Goal: Task Accomplishment & Management: Manage account settings

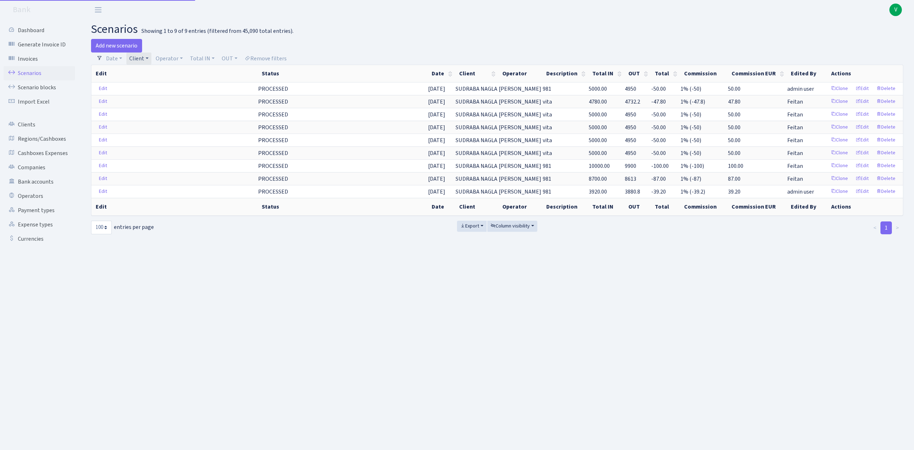
select select "100"
click at [145, 63] on link "Client" at bounding box center [138, 58] width 25 height 12
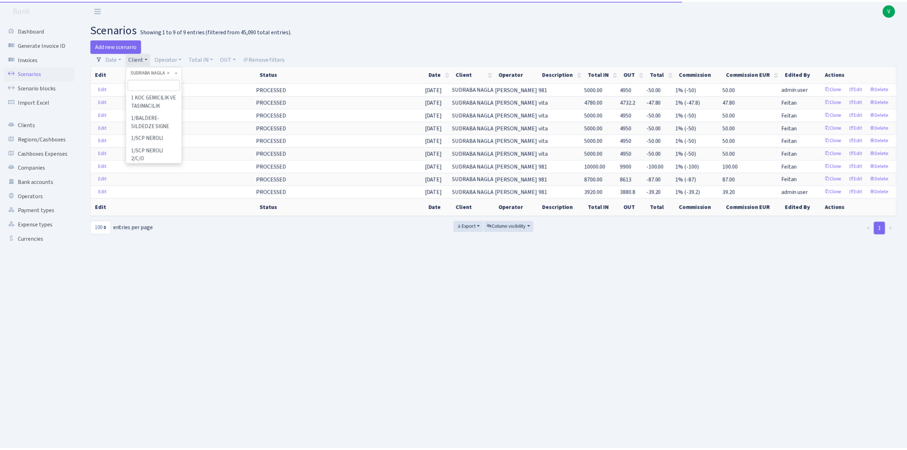
scroll to position [53084, 0]
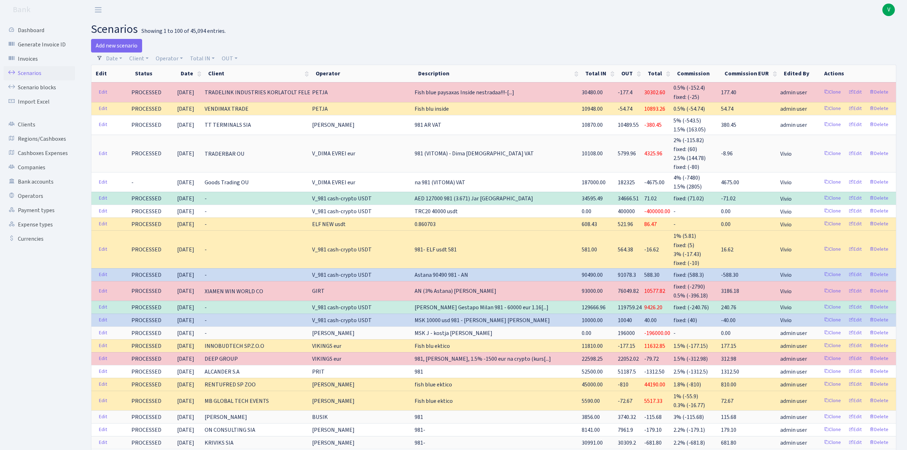
click at [47, 68] on link "Scenarios" at bounding box center [39, 73] width 71 height 14
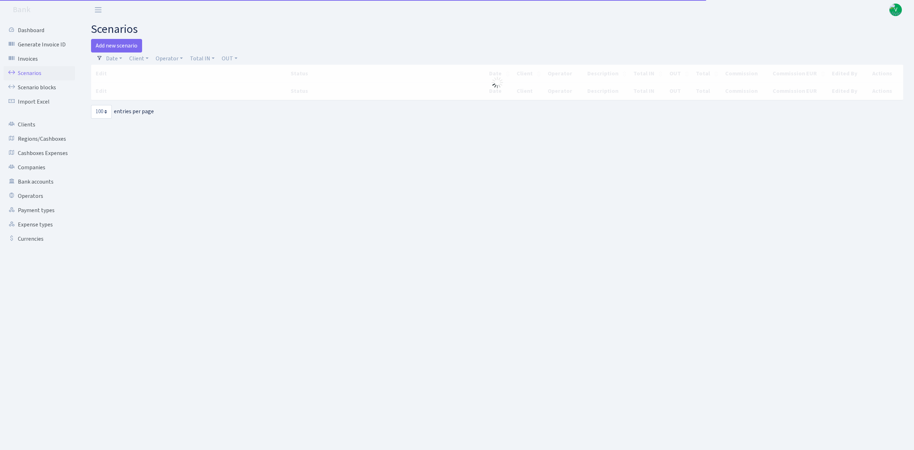
select select "100"
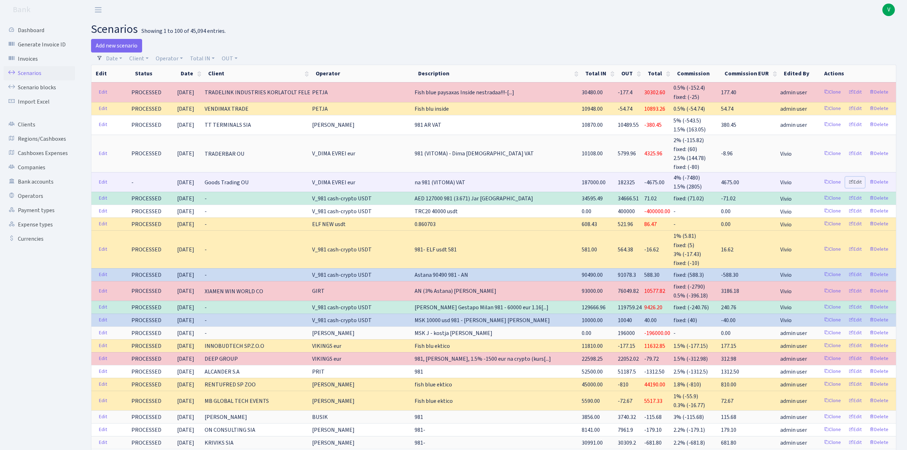
click at [855, 179] on link "Edit" at bounding box center [855, 182] width 20 height 11
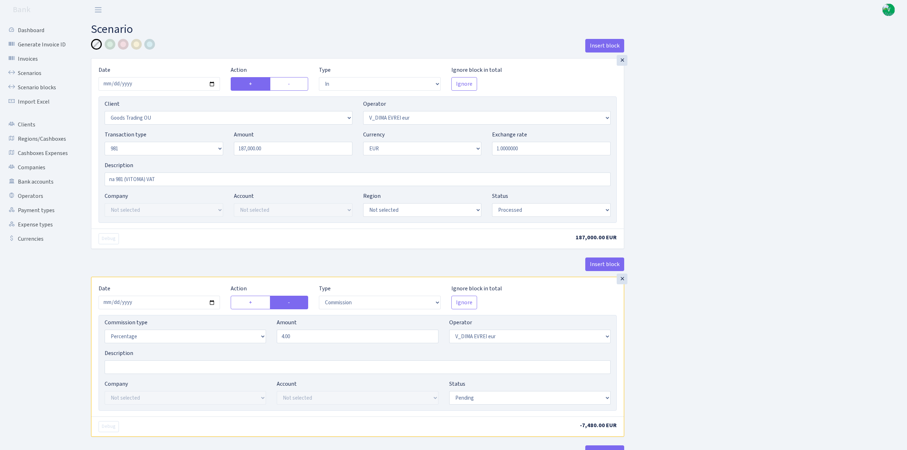
select select "in"
select select "1676"
select select "431"
select select "8"
select select "1"
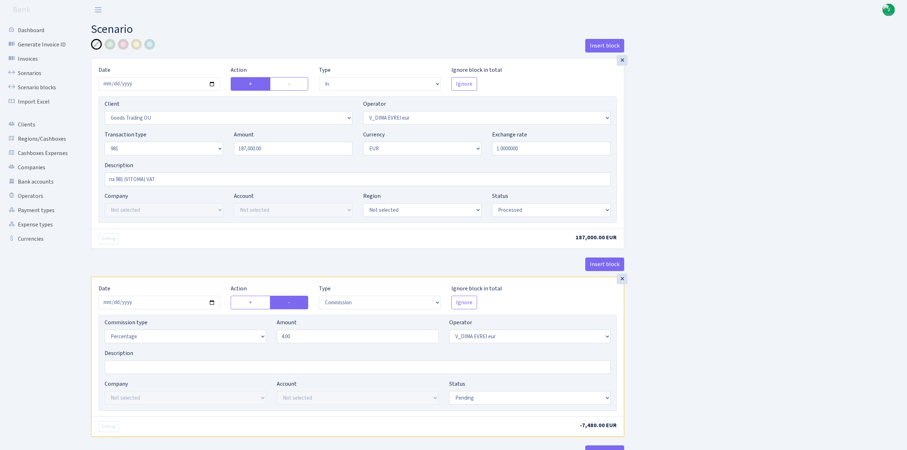
select select "processed"
select select "commission"
select select "431"
select select "pending"
select select "out"
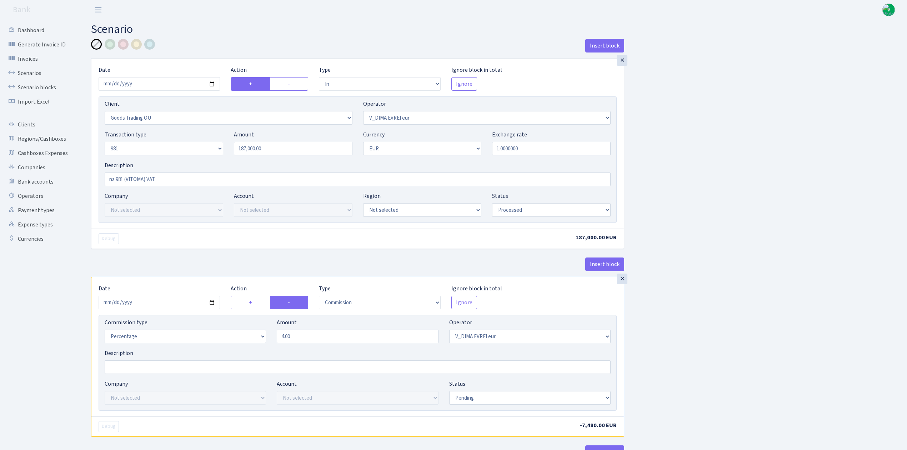
select select "2129"
select select "61"
select select "5"
select select "1"
select select "processed"
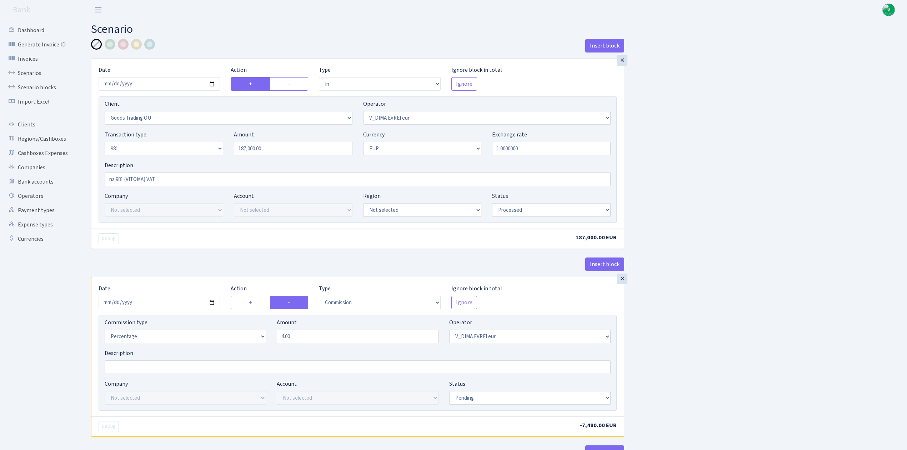
select select "commission"
select select "61"
select select "processed"
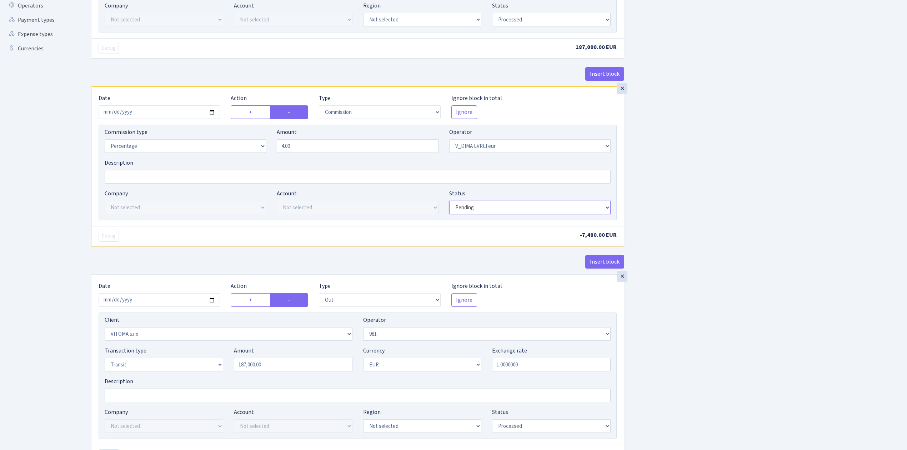
click at [471, 210] on select "Draft Pending Later Never Processed" at bounding box center [529, 208] width 161 height 14
select select "processed"
click at [449, 202] on select "Draft Pending Later Never Processed" at bounding box center [529, 208] width 161 height 14
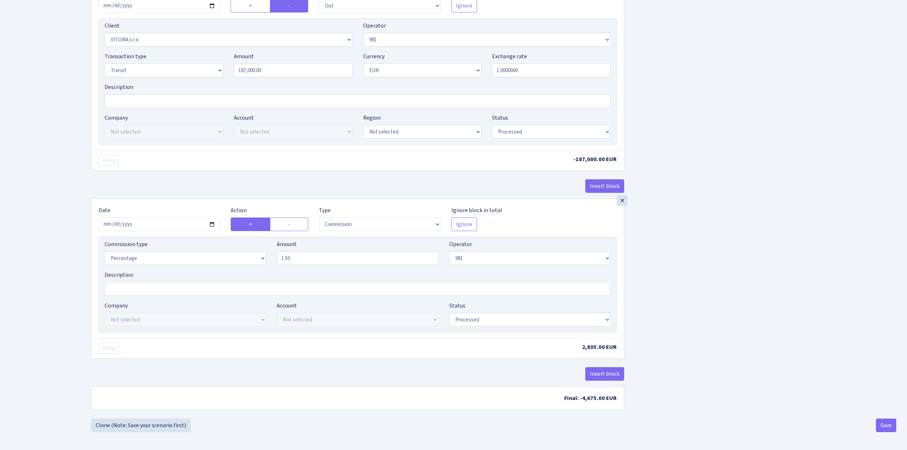
scroll to position [490, 0]
click at [890, 423] on button "Save" at bounding box center [885, 425] width 20 height 14
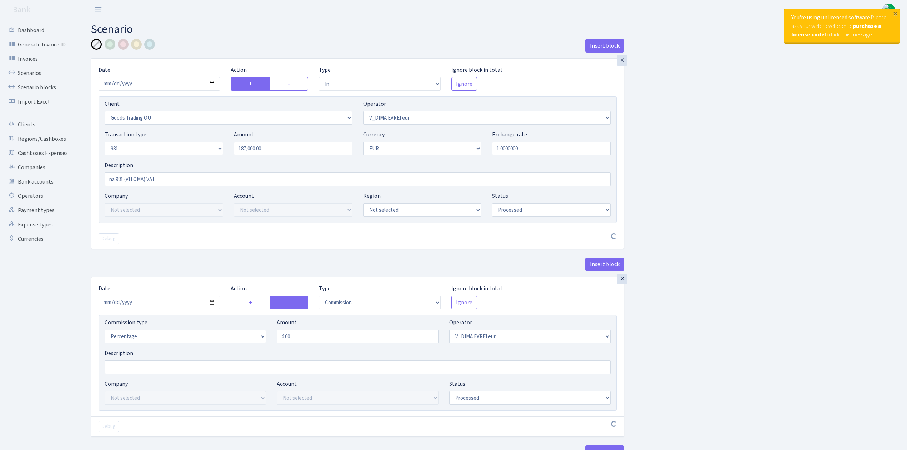
select select "in"
select select "1676"
select select "431"
select select "8"
select select "1"
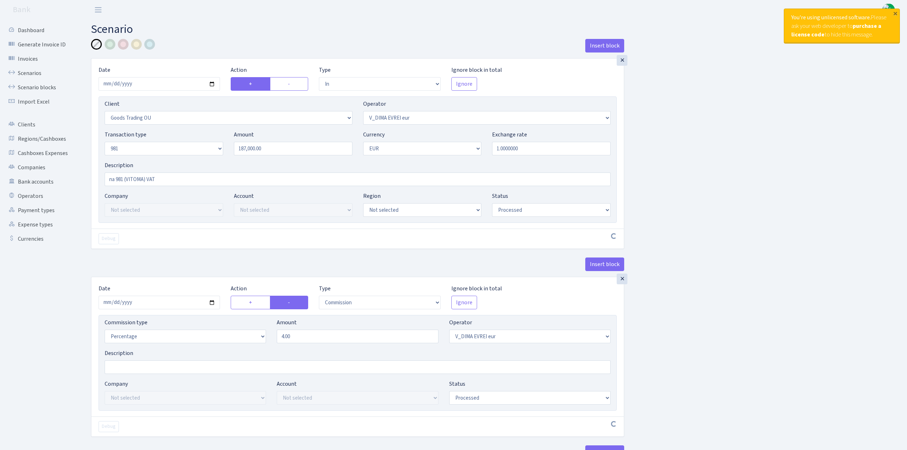
select select "processed"
select select "commission"
select select "431"
select select "processed"
select select "out"
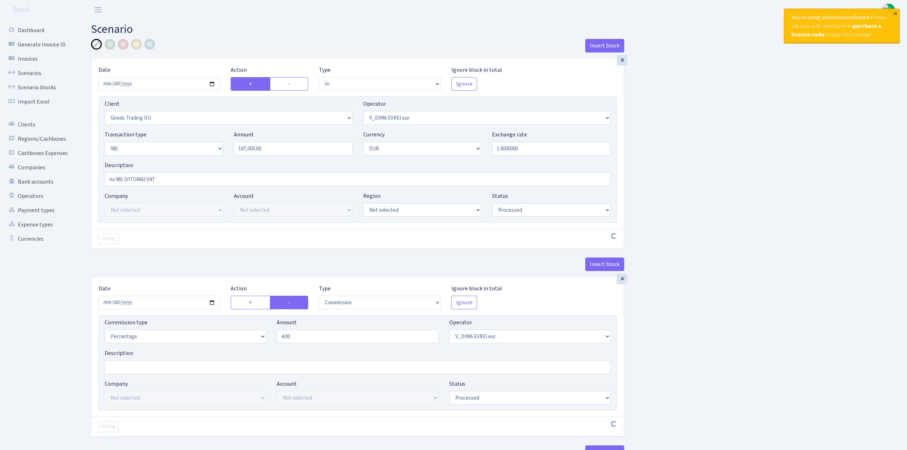
select select "2129"
select select "61"
select select "5"
select select "1"
select select "processed"
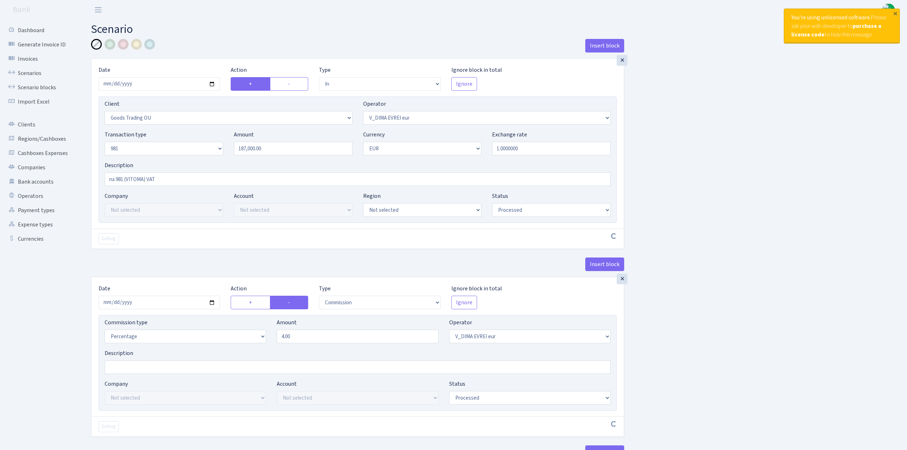
select select "commission"
select select "61"
select select "processed"
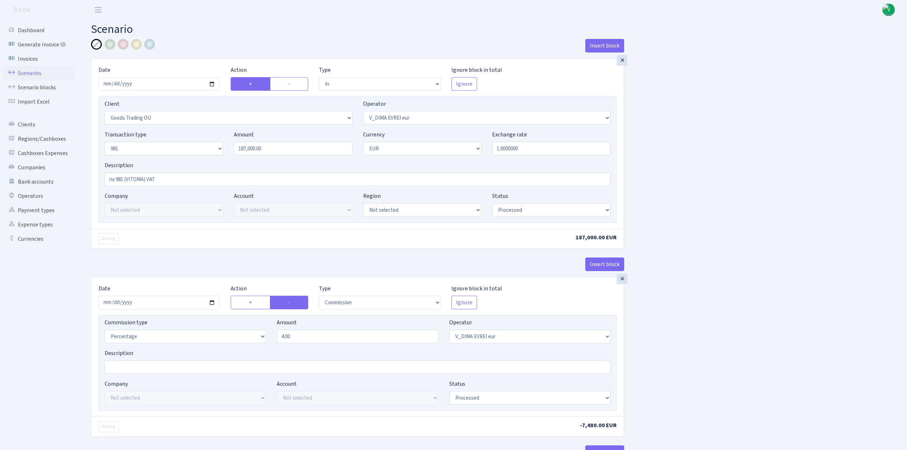
click at [25, 73] on link "Scenarios" at bounding box center [39, 73] width 71 height 14
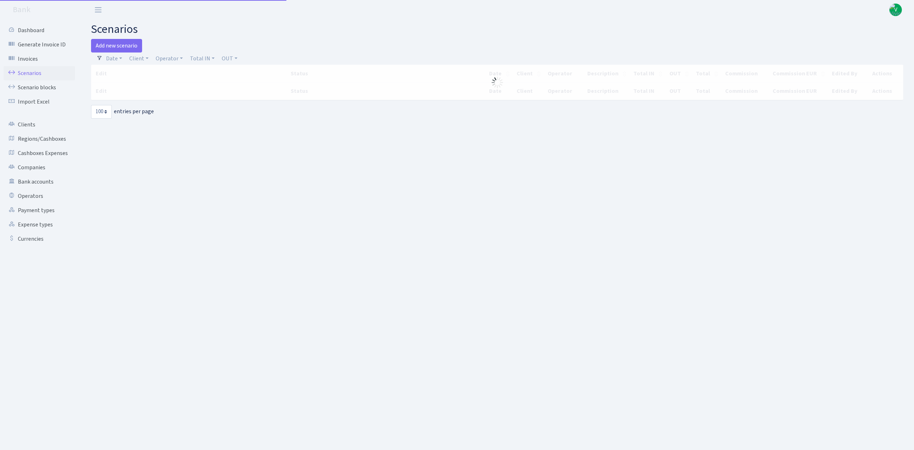
select select "100"
